Goal: Navigation & Orientation: Understand site structure

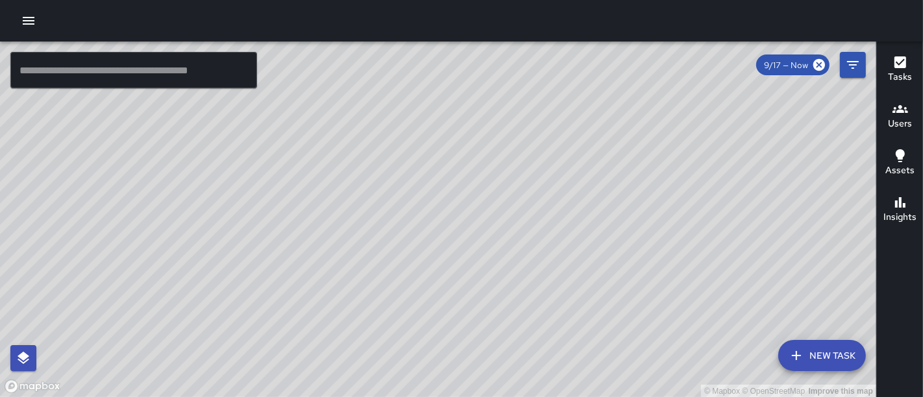
drag, startPoint x: 511, startPoint y: 231, endPoint x: 449, endPoint y: 409, distance: 188.7
click at [449, 397] on html "© Mapbox © OpenStreetMap Improve this map ​ New Task 9/17 — Now Map Layers Task…" at bounding box center [461, 198] width 923 height 397
drag, startPoint x: 720, startPoint y: 265, endPoint x: 536, endPoint y: 164, distance: 210.1
click at [536, 164] on div "© Mapbox © OpenStreetMap Improve this map" at bounding box center [438, 220] width 876 height 356
drag, startPoint x: 683, startPoint y: 219, endPoint x: 536, endPoint y: -24, distance: 284.5
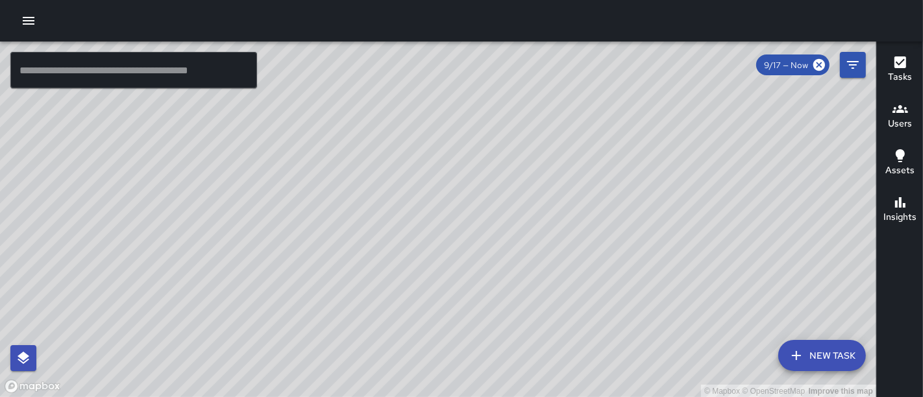
click at [536, 0] on html "© Mapbox © OpenStreetMap Improve this map ​ New Task 9/17 — Now Map Layers Task…" at bounding box center [461, 198] width 923 height 397
drag, startPoint x: 480, startPoint y: 129, endPoint x: 701, endPoint y: 85, distance: 224.9
click at [701, 85] on div "© Mapbox © OpenStreetMap Improve this map" at bounding box center [438, 220] width 876 height 356
drag, startPoint x: 584, startPoint y: 189, endPoint x: 756, endPoint y: 130, distance: 181.9
click at [756, 130] on div "© Mapbox © OpenStreetMap Improve this map" at bounding box center [438, 220] width 876 height 356
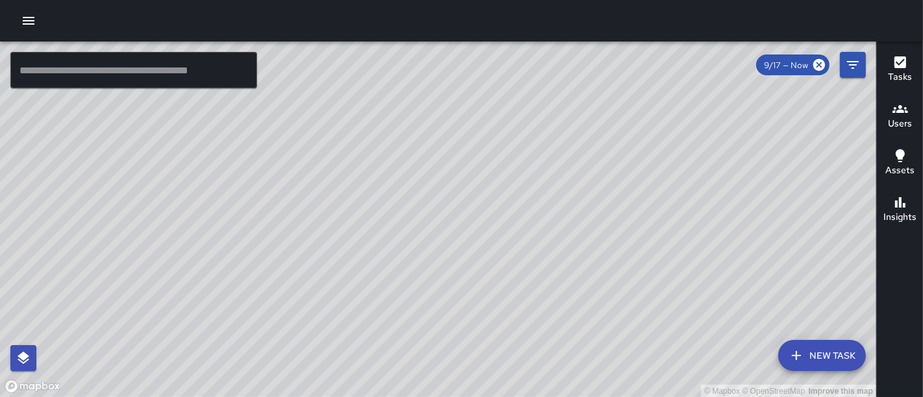
drag, startPoint x: 515, startPoint y: 206, endPoint x: 615, endPoint y: 51, distance: 184.2
click at [615, 51] on div "© Mapbox © OpenStreetMap Improve this map" at bounding box center [438, 220] width 876 height 356
drag, startPoint x: 501, startPoint y: 153, endPoint x: 766, endPoint y: 123, distance: 266.4
click at [766, 123] on div "© Mapbox © OpenStreetMap Improve this map" at bounding box center [438, 220] width 876 height 356
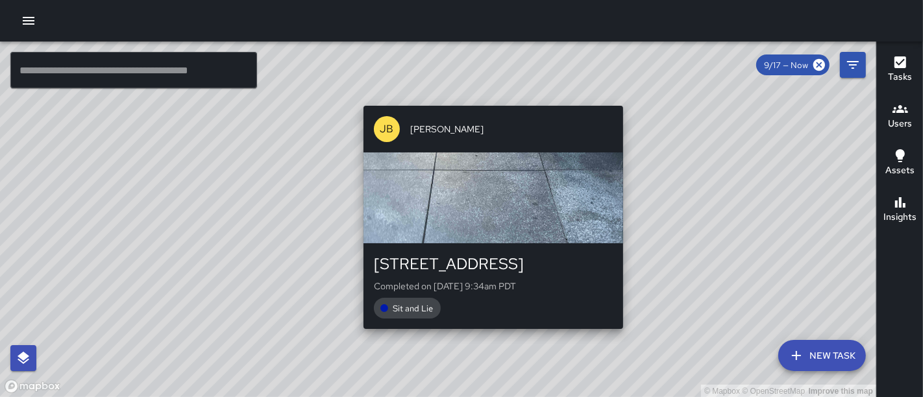
click at [490, 100] on div "© Mapbox © OpenStreetMap Improve this map [PERSON_NAME] [STREET_ADDRESS] Comple…" at bounding box center [438, 220] width 876 height 356
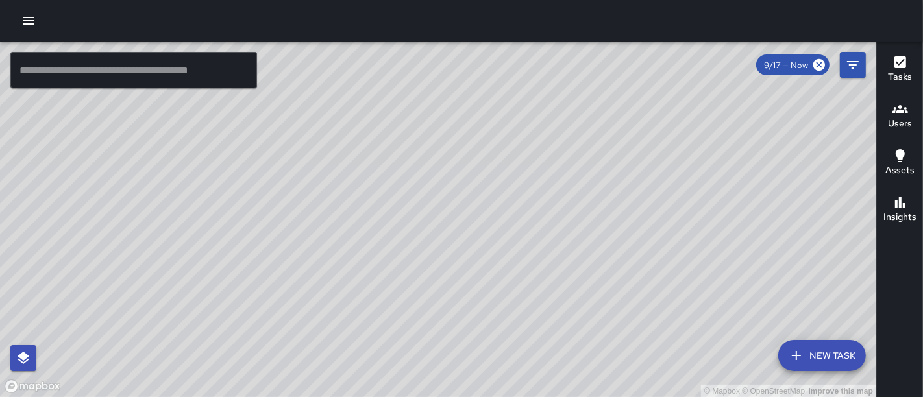
drag, startPoint x: 325, startPoint y: 217, endPoint x: 310, endPoint y: 69, distance: 148.7
click at [310, 69] on div "© Mapbox © OpenStreetMap Improve this map" at bounding box center [438, 220] width 876 height 356
drag, startPoint x: 375, startPoint y: 101, endPoint x: 409, endPoint y: 210, distance: 114.3
click at [409, 210] on div "© Mapbox © OpenStreetMap Improve this map" at bounding box center [438, 220] width 876 height 356
drag, startPoint x: 439, startPoint y: 159, endPoint x: 198, endPoint y: 278, distance: 269.4
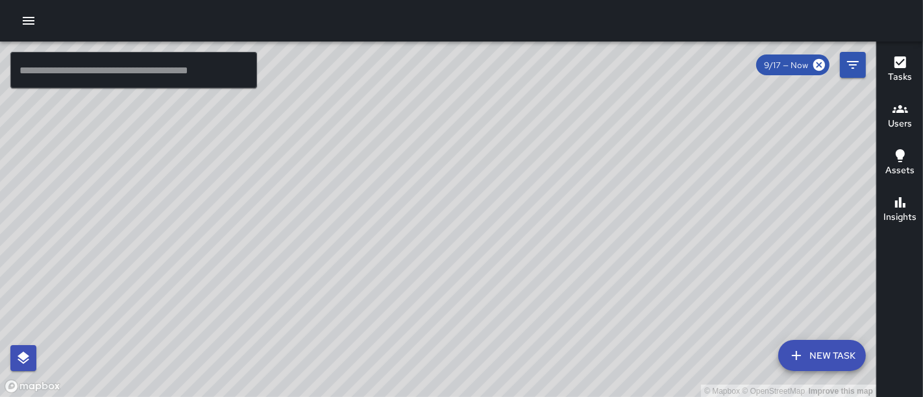
click at [198, 278] on div "© Mapbox © OpenStreetMap Improve this map" at bounding box center [438, 220] width 876 height 356
drag, startPoint x: 481, startPoint y: 208, endPoint x: 376, endPoint y: 284, distance: 129.2
click at [376, 284] on div "© Mapbox © OpenStreetMap Improve this map" at bounding box center [438, 220] width 876 height 356
